Goal: Register for event/course

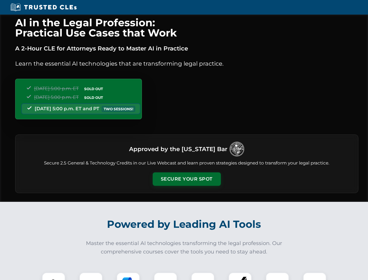
click at [187, 179] on button "Secure Your Spot" at bounding box center [187, 178] width 68 height 13
click at [54, 276] on img at bounding box center [53, 284] width 17 height 17
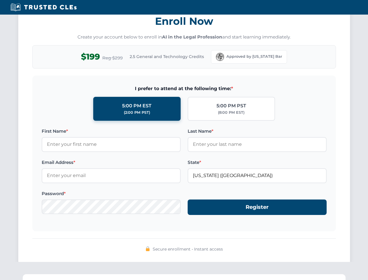
scroll to position [573, 0]
